Goal: Task Accomplishment & Management: Manage account settings

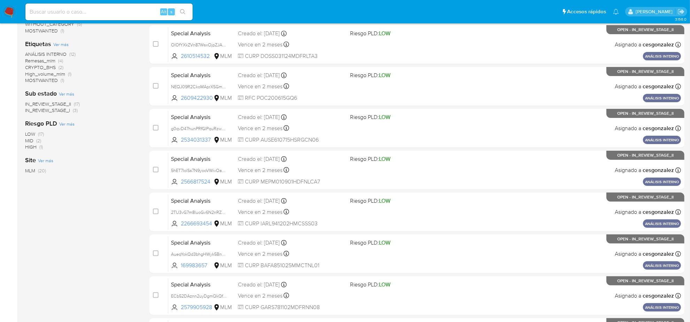
scroll to position [97, 0]
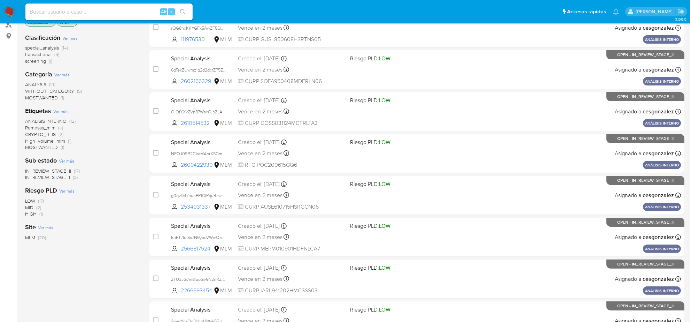
click at [51, 147] on span "MOSTWANTED" at bounding box center [41, 147] width 33 height 7
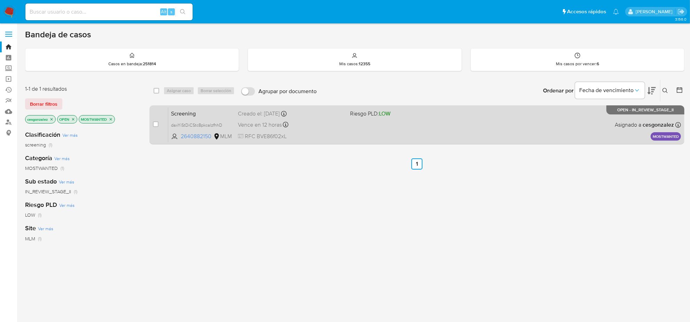
click at [341, 128] on div "Vence en 12 horas Vence el [DATE] 09:39:14" at bounding box center [291, 124] width 107 height 9
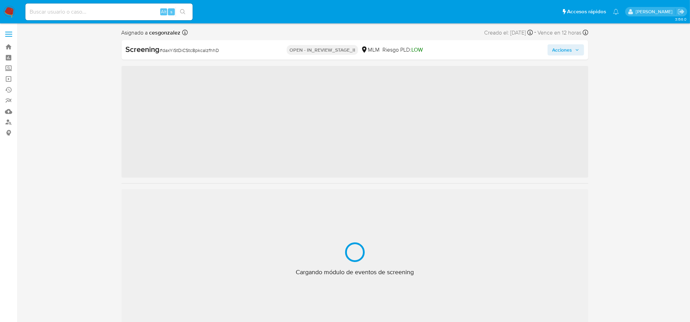
scroll to position [294, 0]
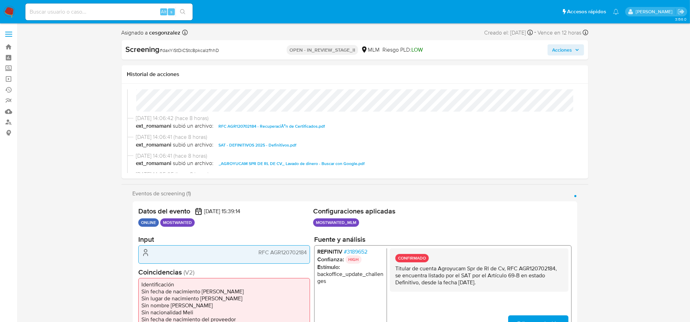
select select "10"
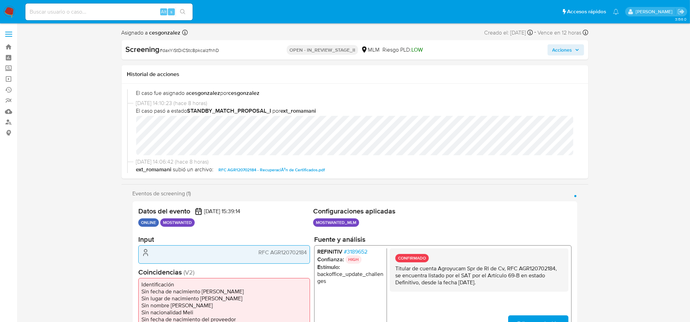
click at [363, 250] on span "# 3189652" at bounding box center [356, 251] width 24 height 7
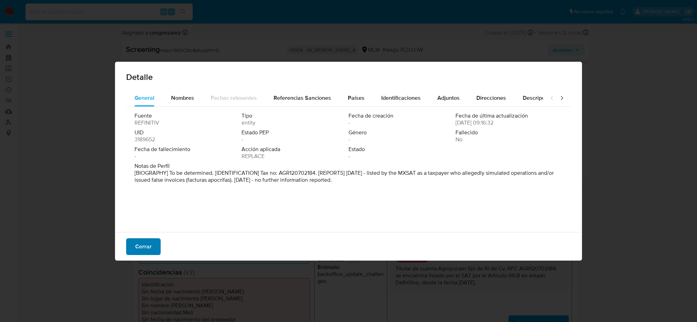
click at [139, 243] on span "Cerrar" at bounding box center [143, 246] width 16 height 15
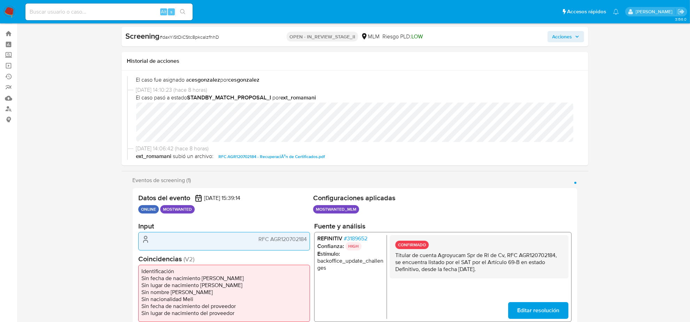
scroll to position [0, 0]
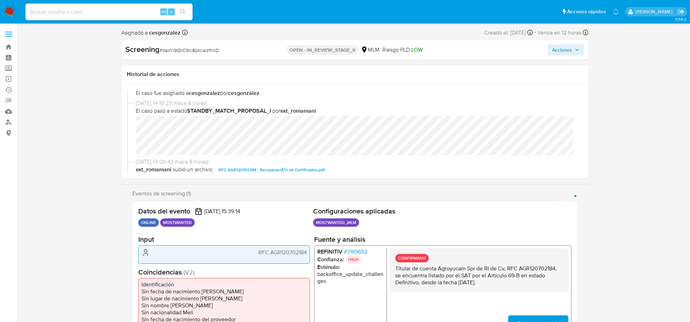
click at [570, 48] on span "Acciones" at bounding box center [563, 49] width 20 height 11
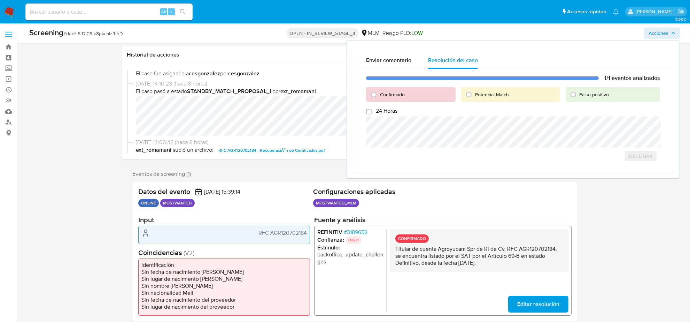
scroll to position [218, 0]
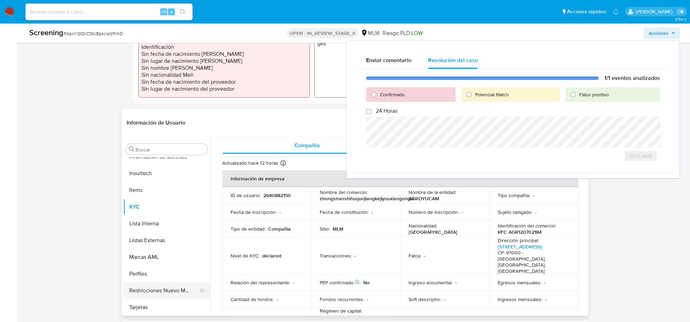
click at [140, 287] on button "Restricciones Nuevo Mundo" at bounding box center [164, 290] width 82 height 17
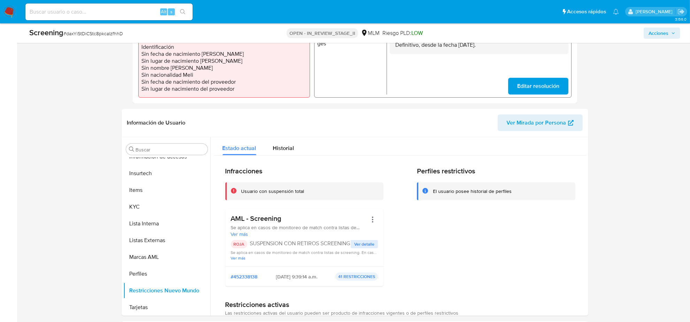
scroll to position [0, 0]
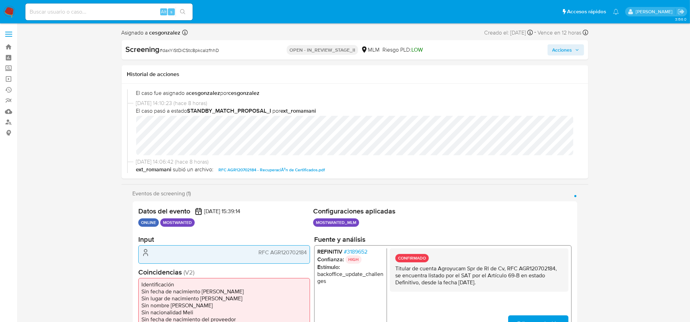
click at [560, 49] on span "Acciones" at bounding box center [563, 49] width 20 height 11
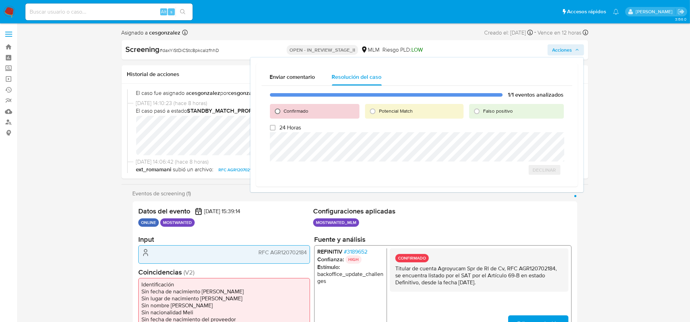
click at [275, 110] on input "Confirmado" at bounding box center [277, 111] width 11 height 11
radio input "true"
click at [273, 128] on input "24 Horas" at bounding box center [273, 128] width 6 height 6
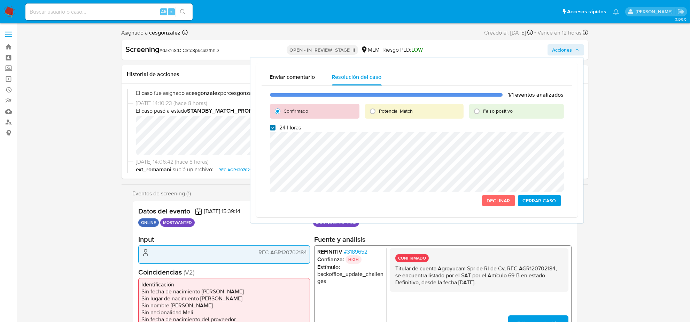
click at [272, 130] on input "24 Horas" at bounding box center [273, 128] width 6 height 6
checkbox input "false"
click at [547, 200] on span "Cerrar Caso" at bounding box center [539, 200] width 33 height 10
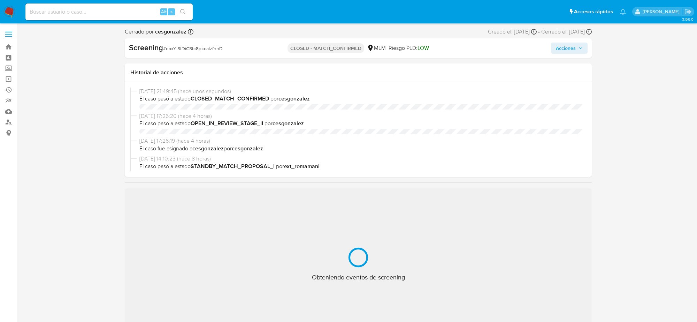
select select "10"
